Goal: Task Accomplishment & Management: Manage account settings

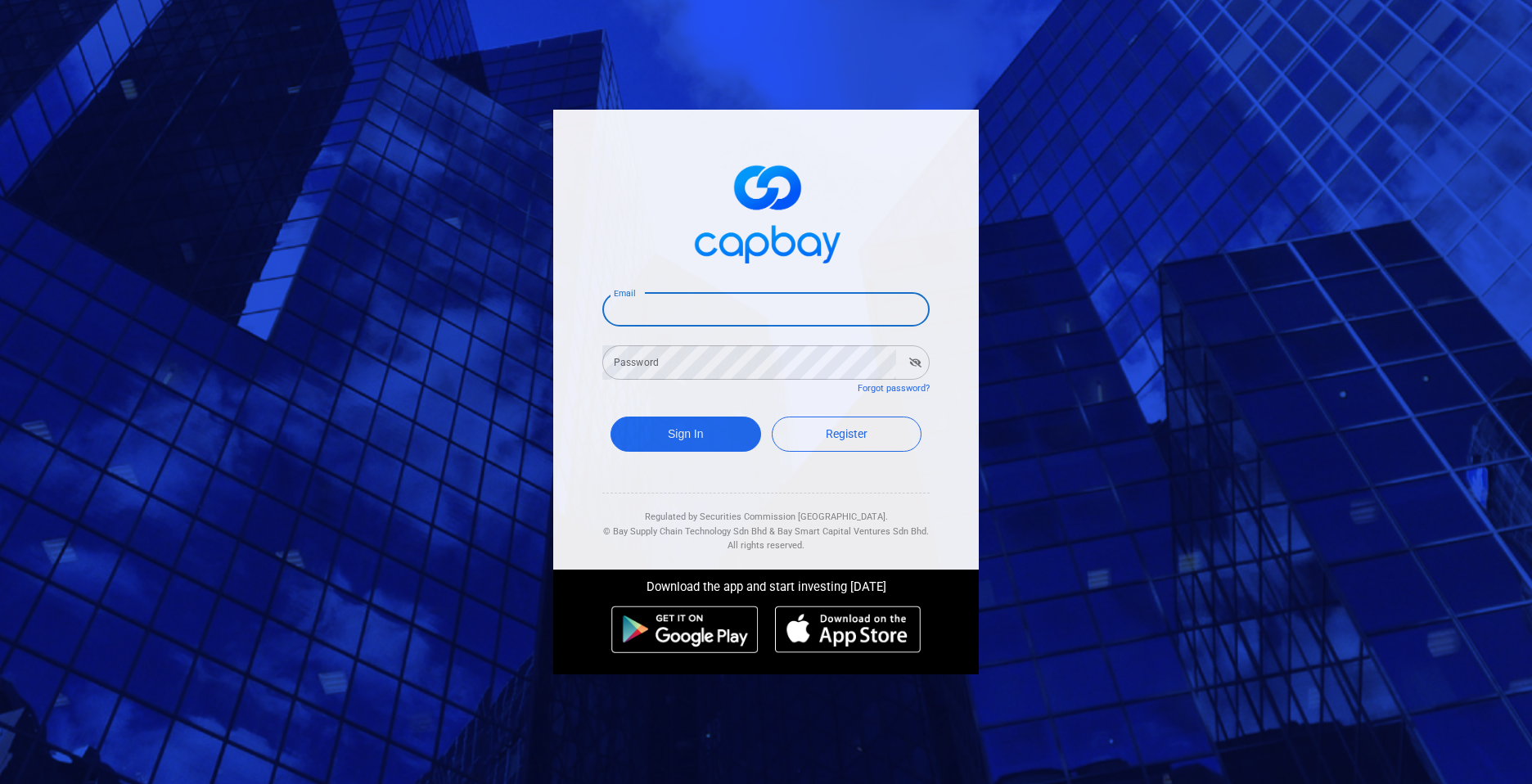
click at [666, 304] on input "Email" at bounding box center [766, 309] width 327 height 34
type input "[EMAIL_ADDRESS][DOMAIN_NAME]"
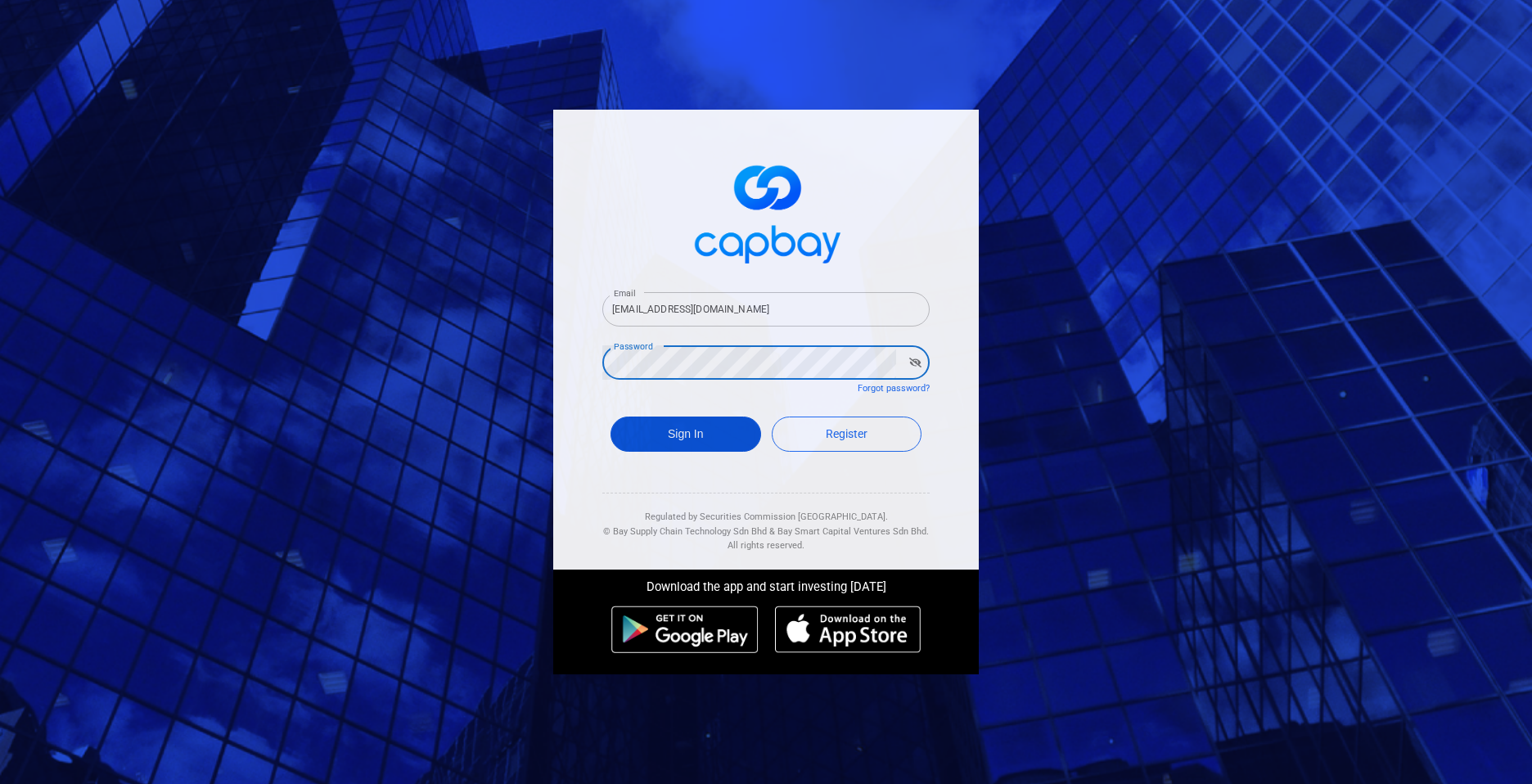
click at [711, 437] on button "Sign In" at bounding box center [686, 434] width 150 height 35
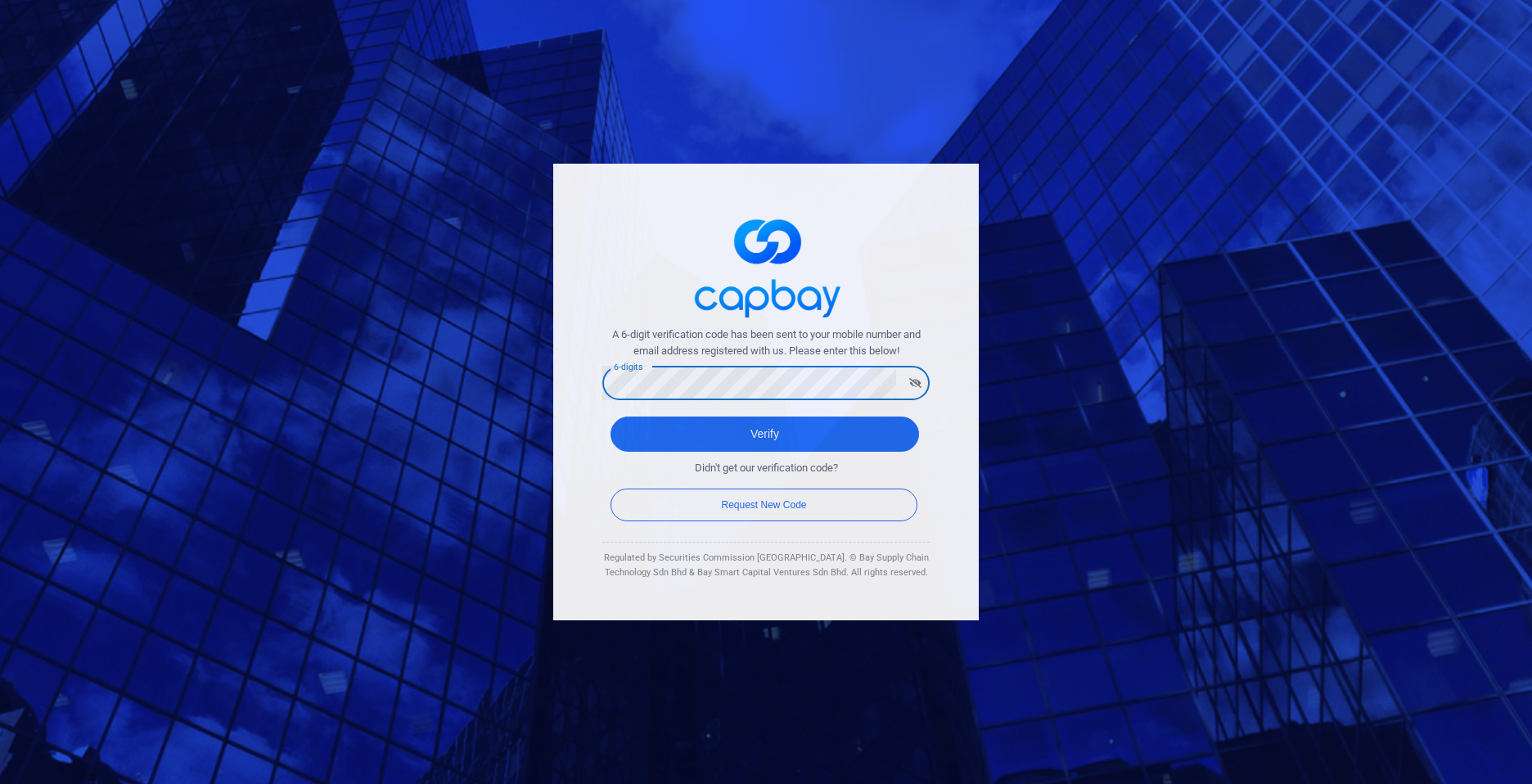
click at [611, 417] on button "Verify" at bounding box center [765, 434] width 308 height 35
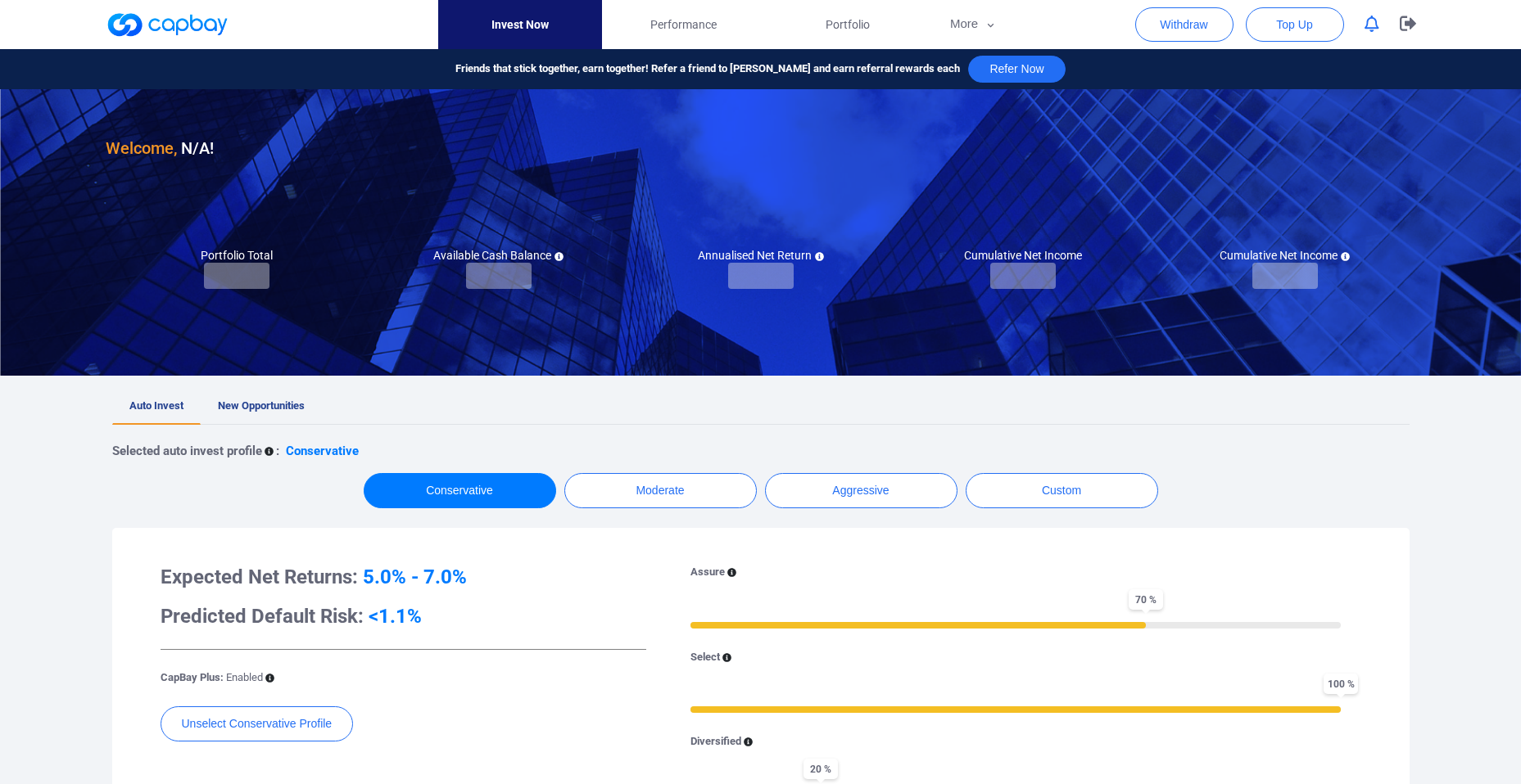
checkbox input "true"
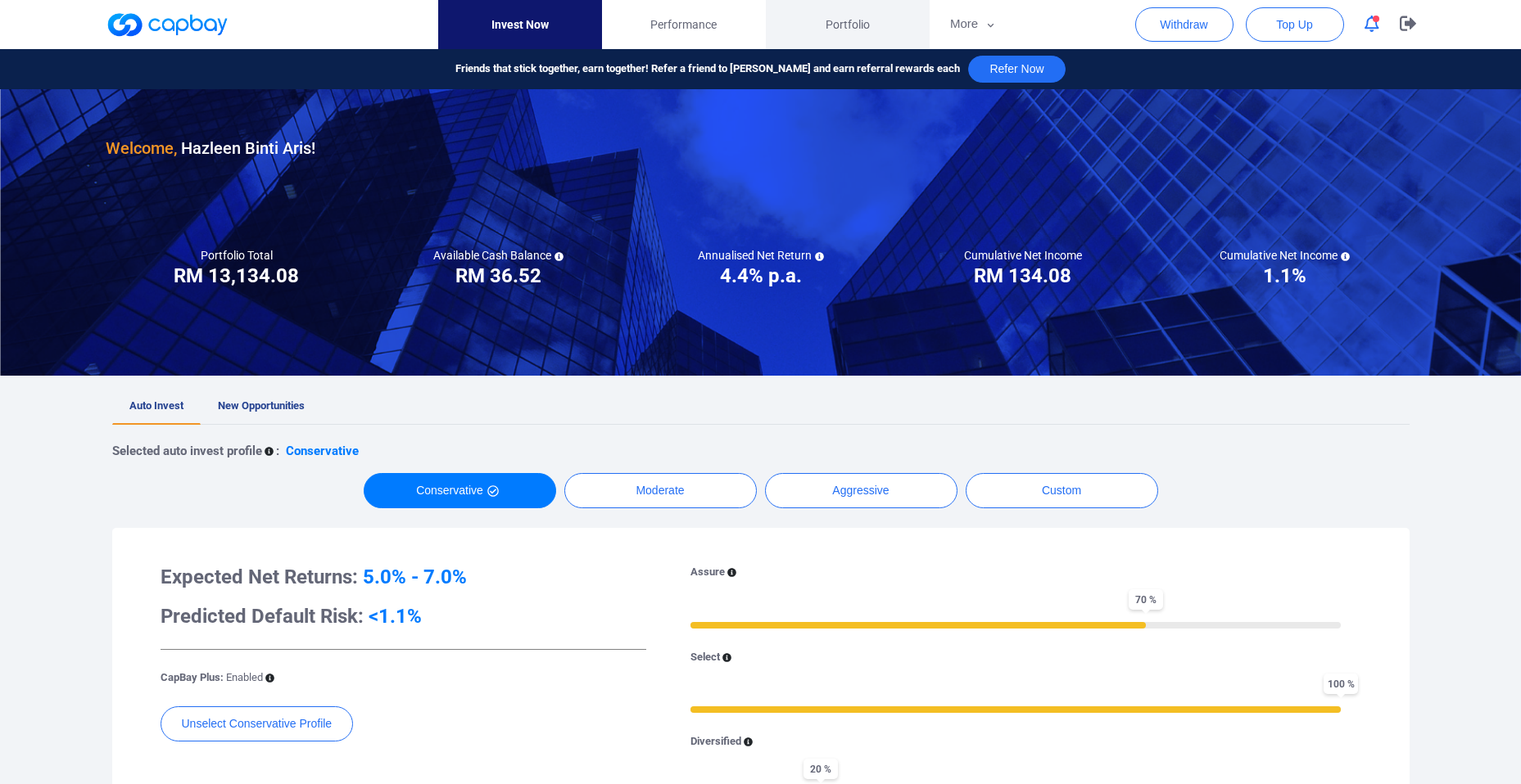
click at [851, 22] on span "Portfolio" at bounding box center [847, 24] width 44 height 18
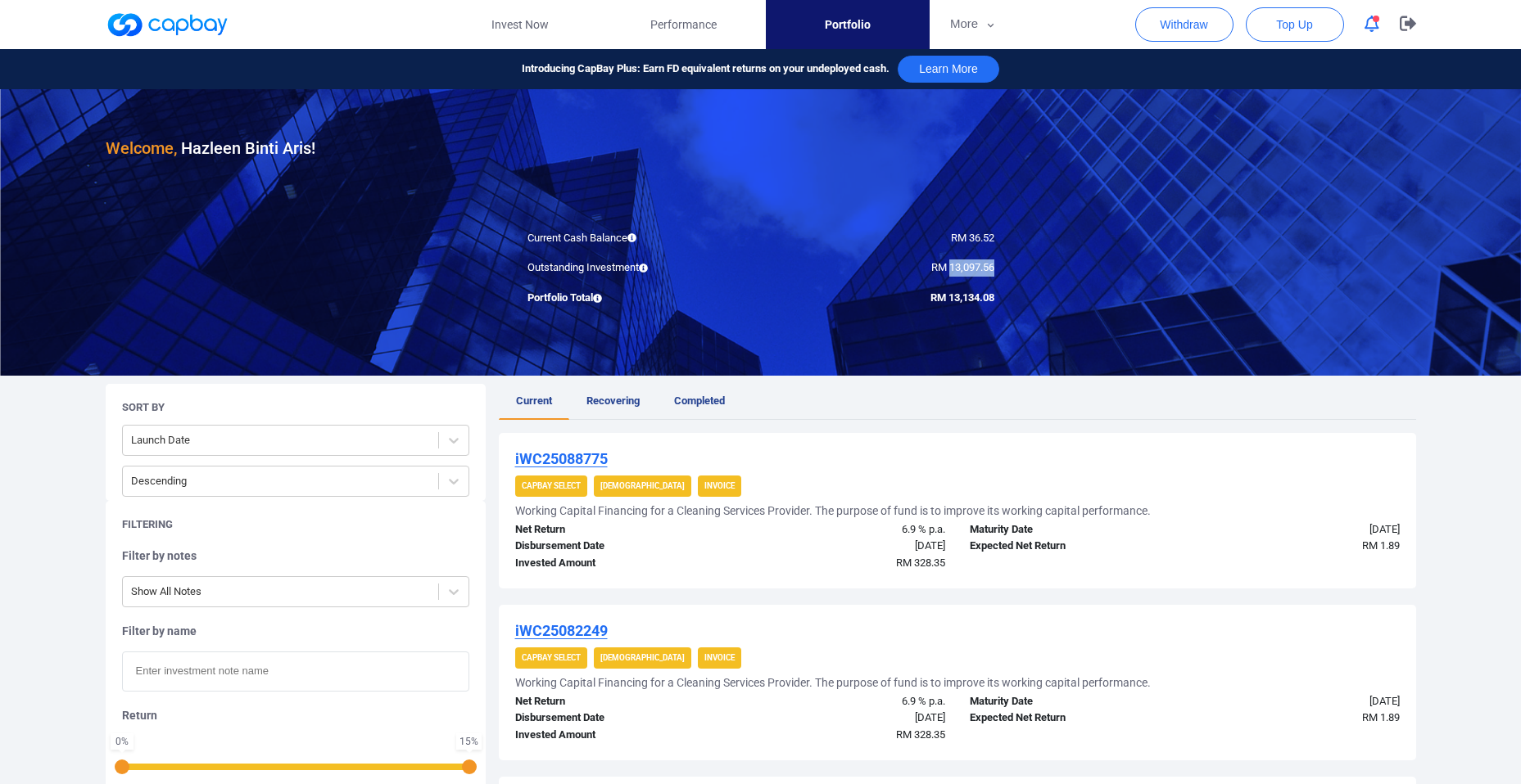
drag, startPoint x: 947, startPoint y: 266, endPoint x: 994, endPoint y: 265, distance: 47.0
click at [994, 265] on div "RM 13,097.56" at bounding box center [883, 268] width 246 height 17
copy span "13,097.56"
click at [1403, 20] on icon "button" at bounding box center [1407, 23] width 16 height 15
